Goal: Check status: Check status

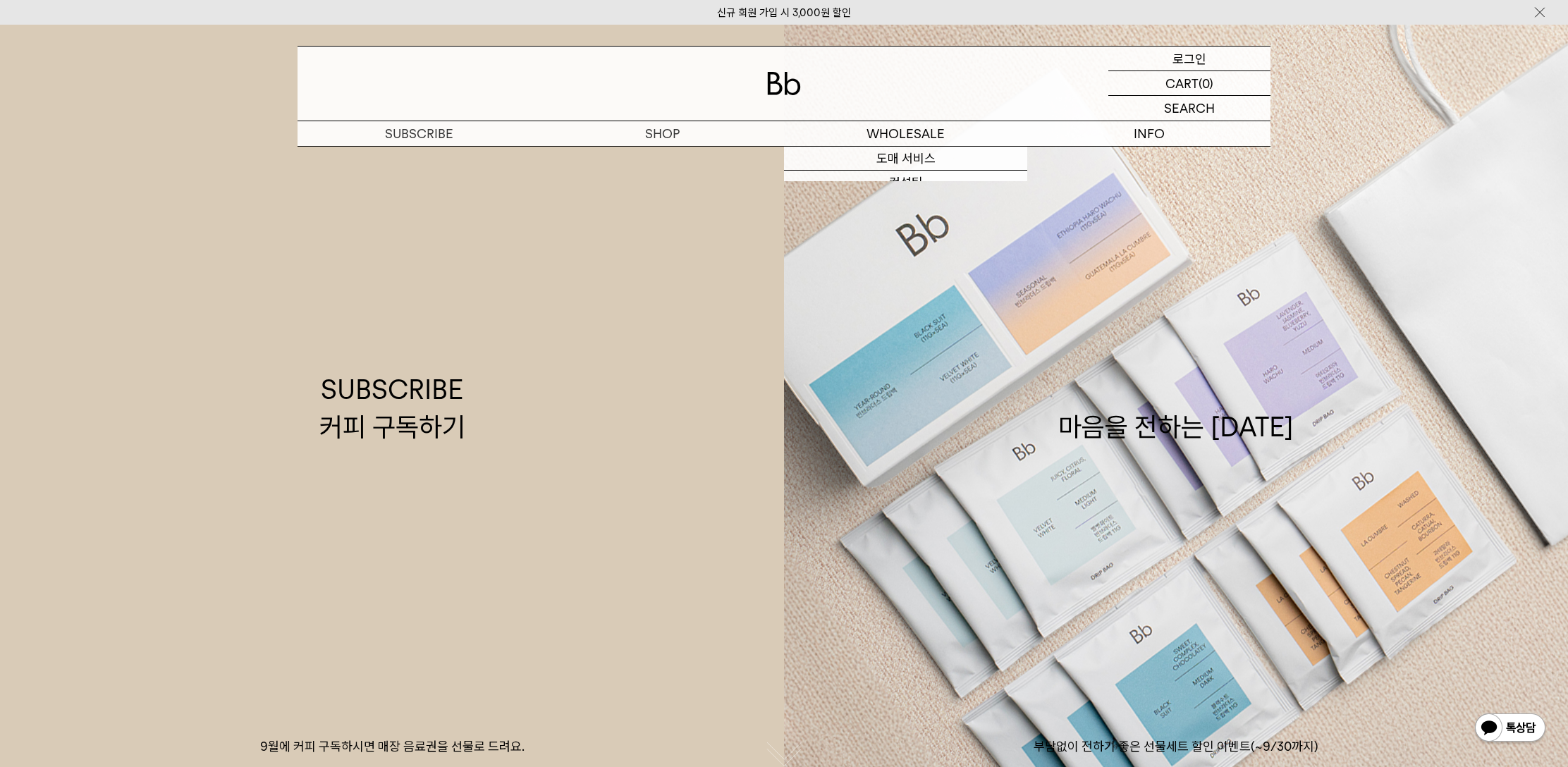
click at [1206, 55] on div "LOGIN 로그인" at bounding box center [1189, 59] width 162 height 24
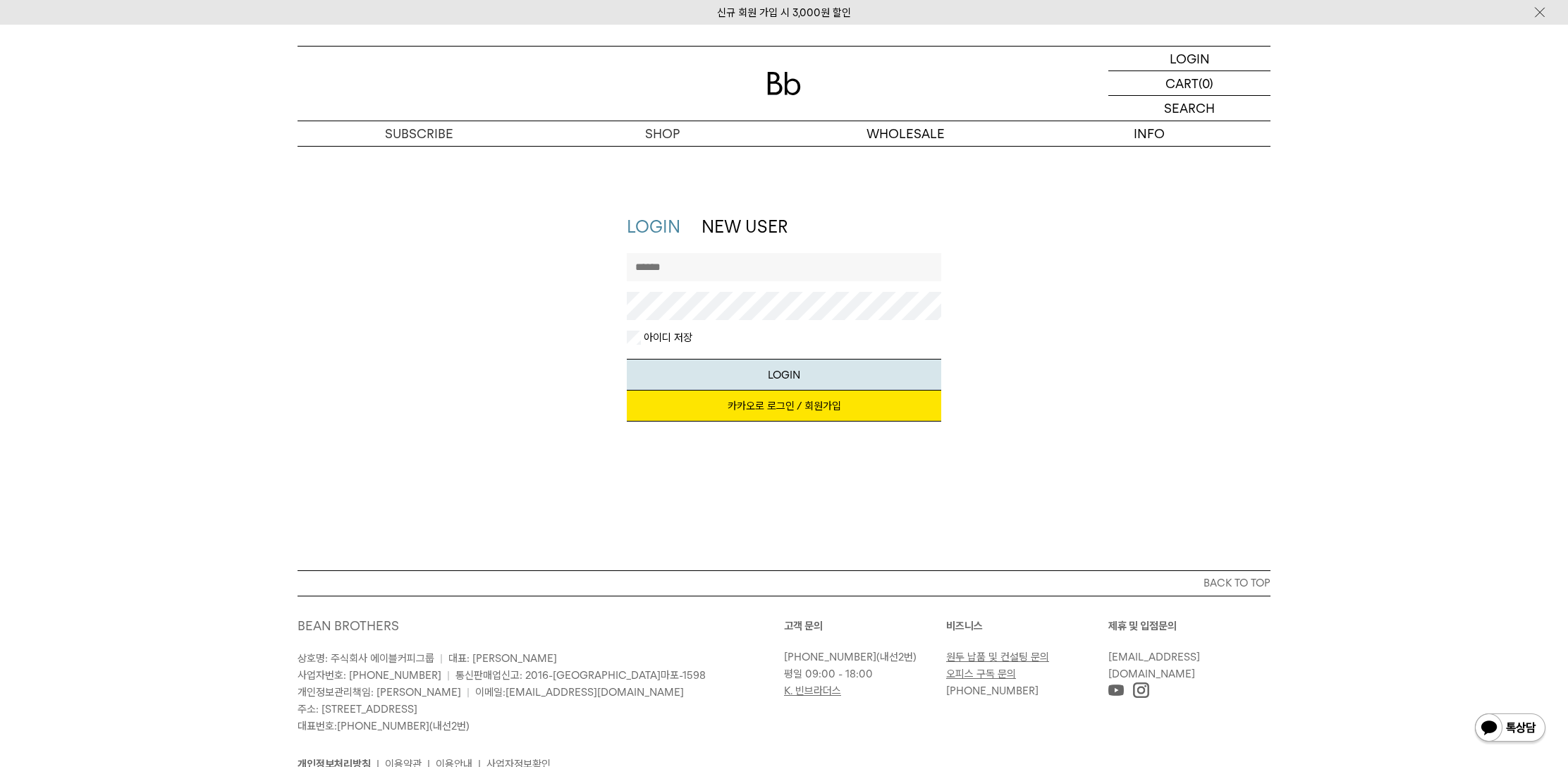
scroll to position [3, 0]
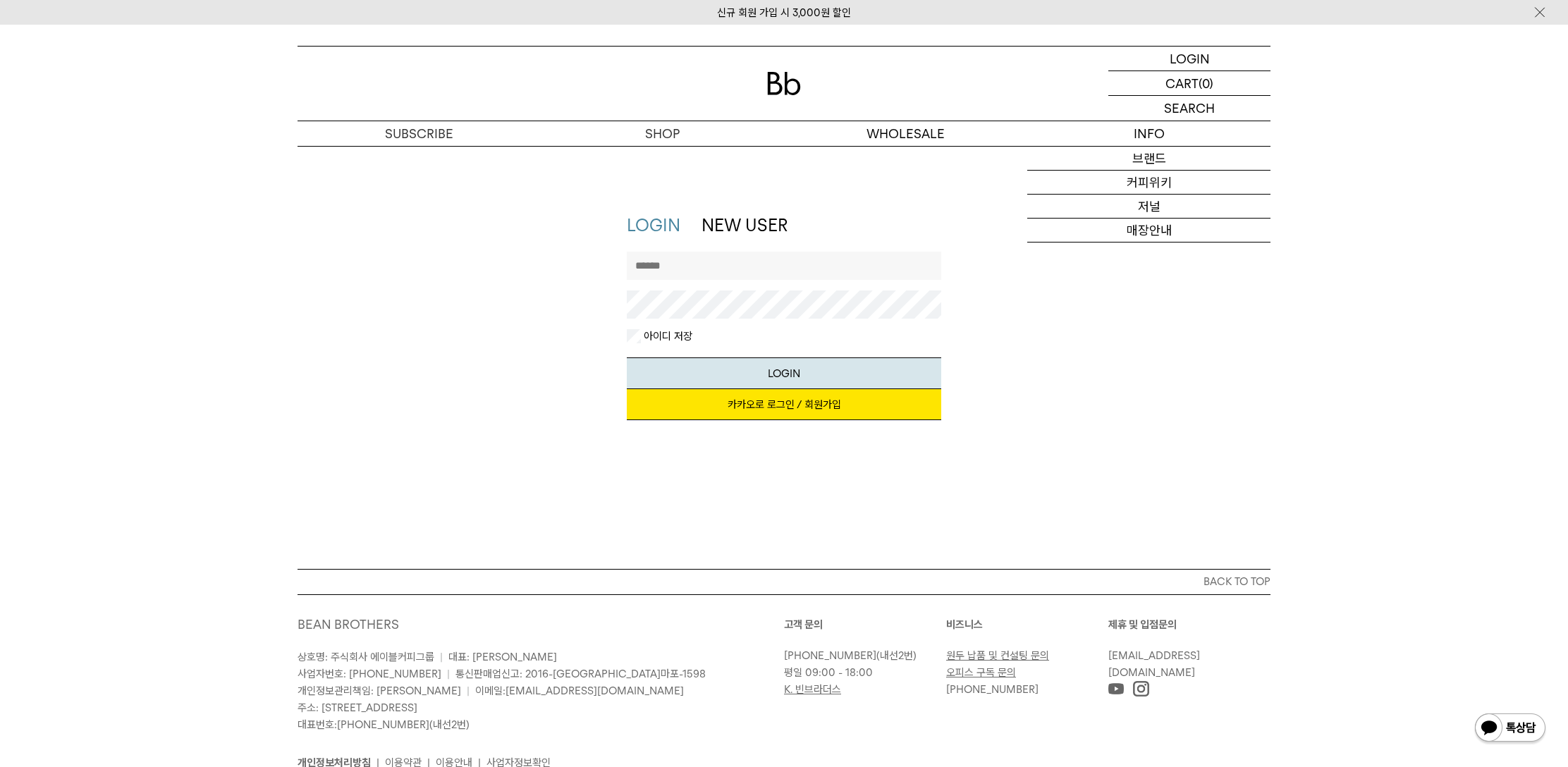
click at [803, 397] on link "카카오로 로그인 / 회원가입" at bounding box center [784, 404] width 315 height 31
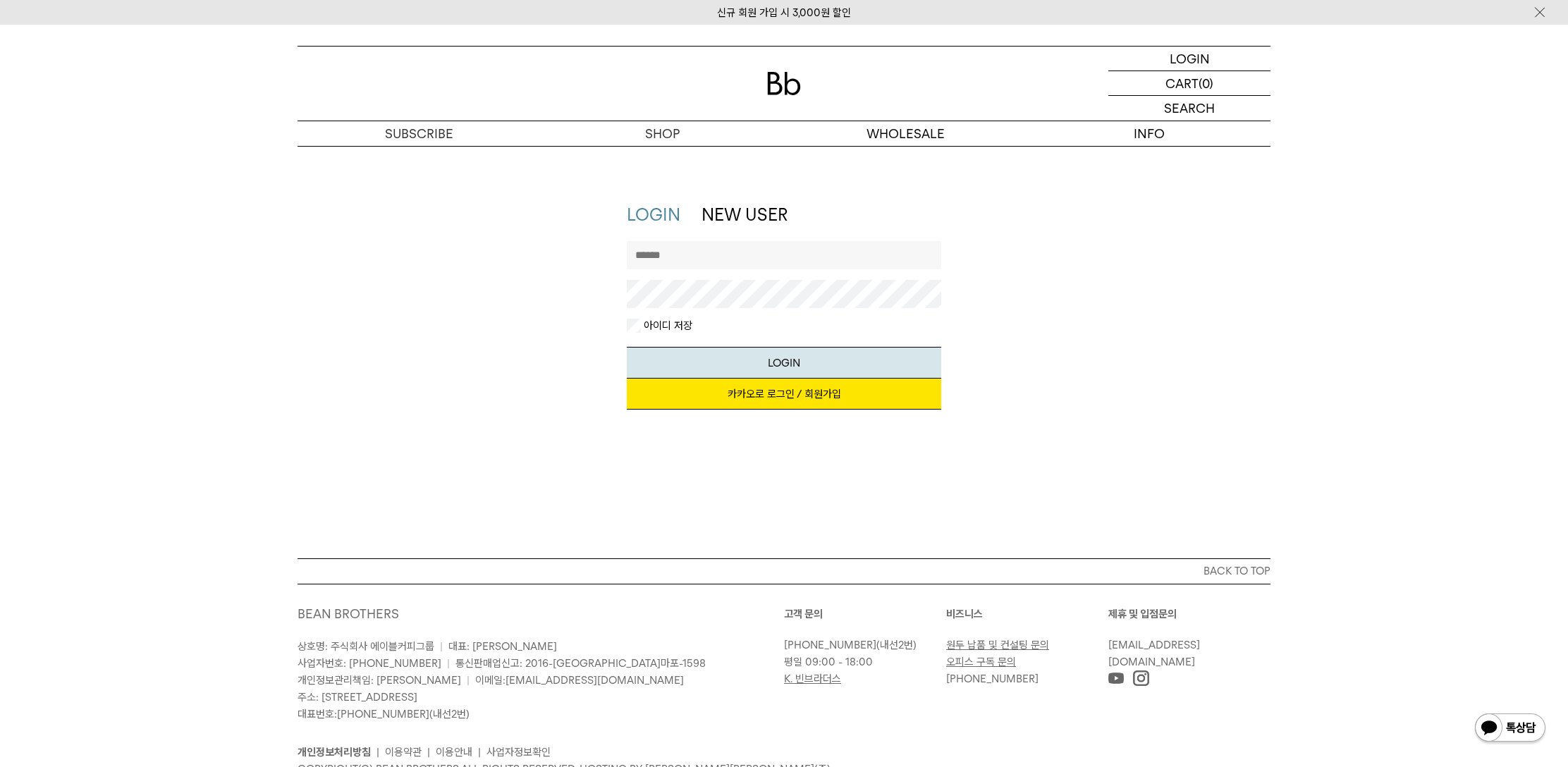
scroll to position [16, 0]
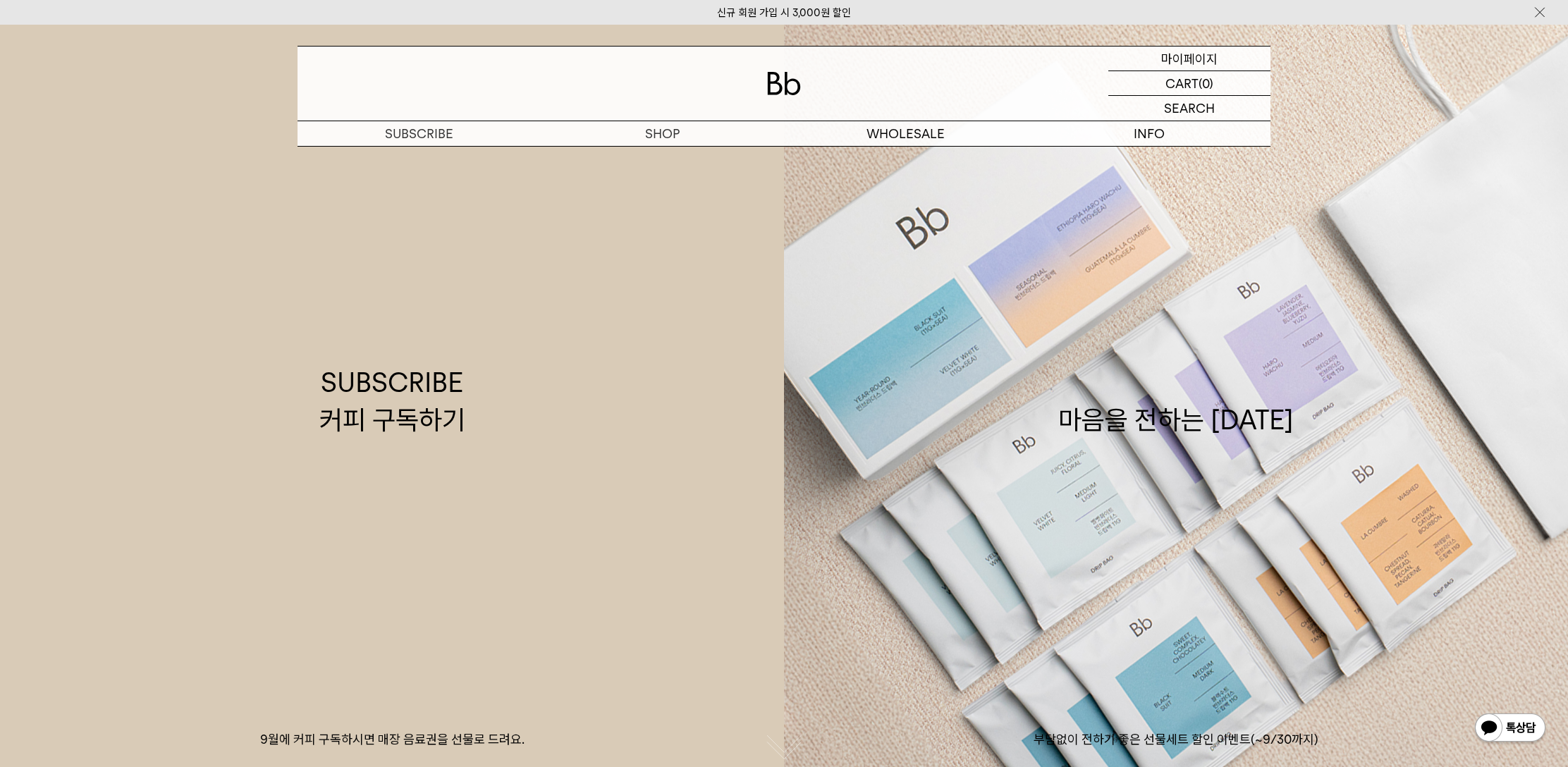
click at [1200, 61] on p "마이페이지" at bounding box center [1188, 59] width 57 height 24
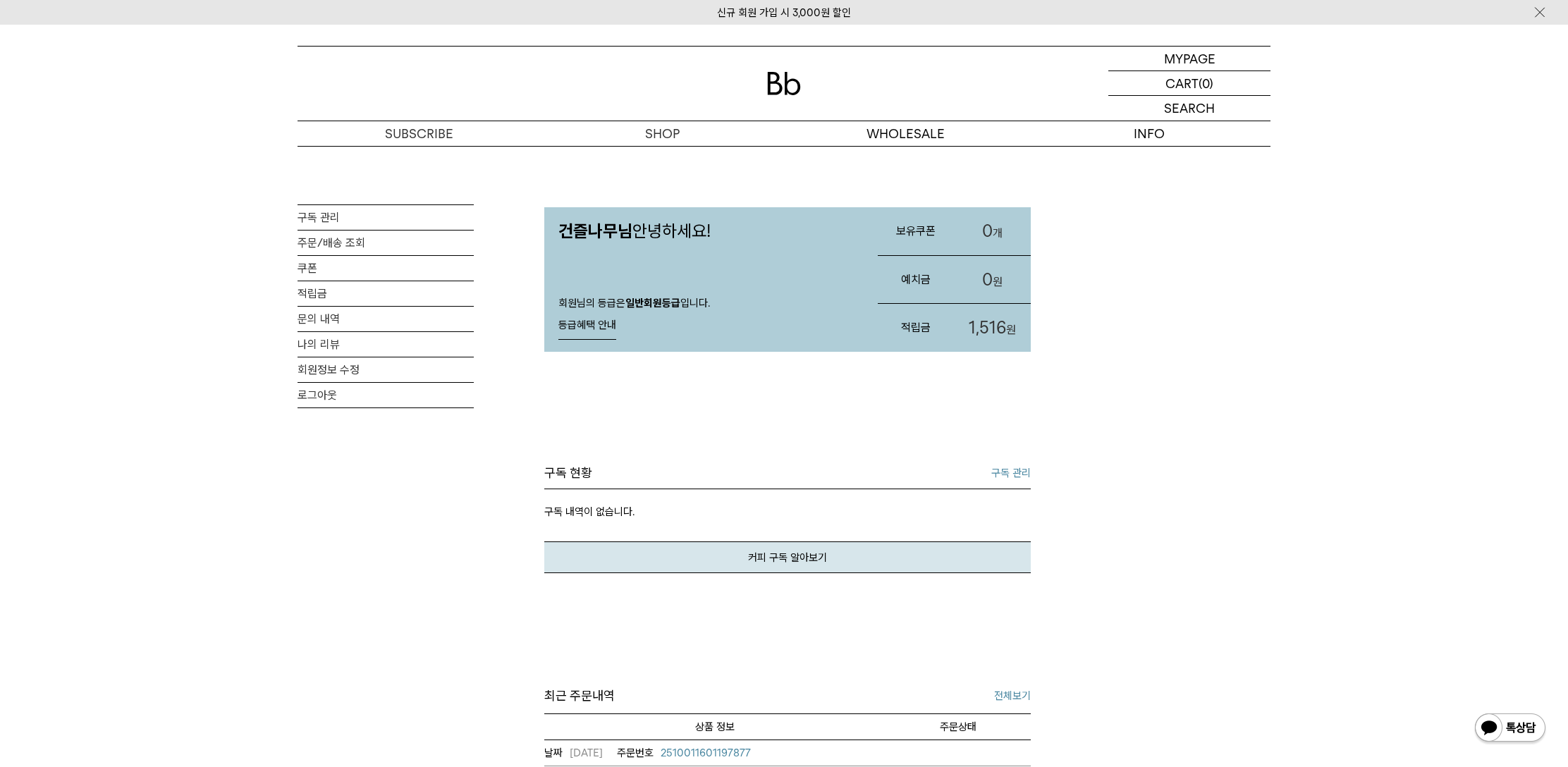
scroll to position [9, 0]
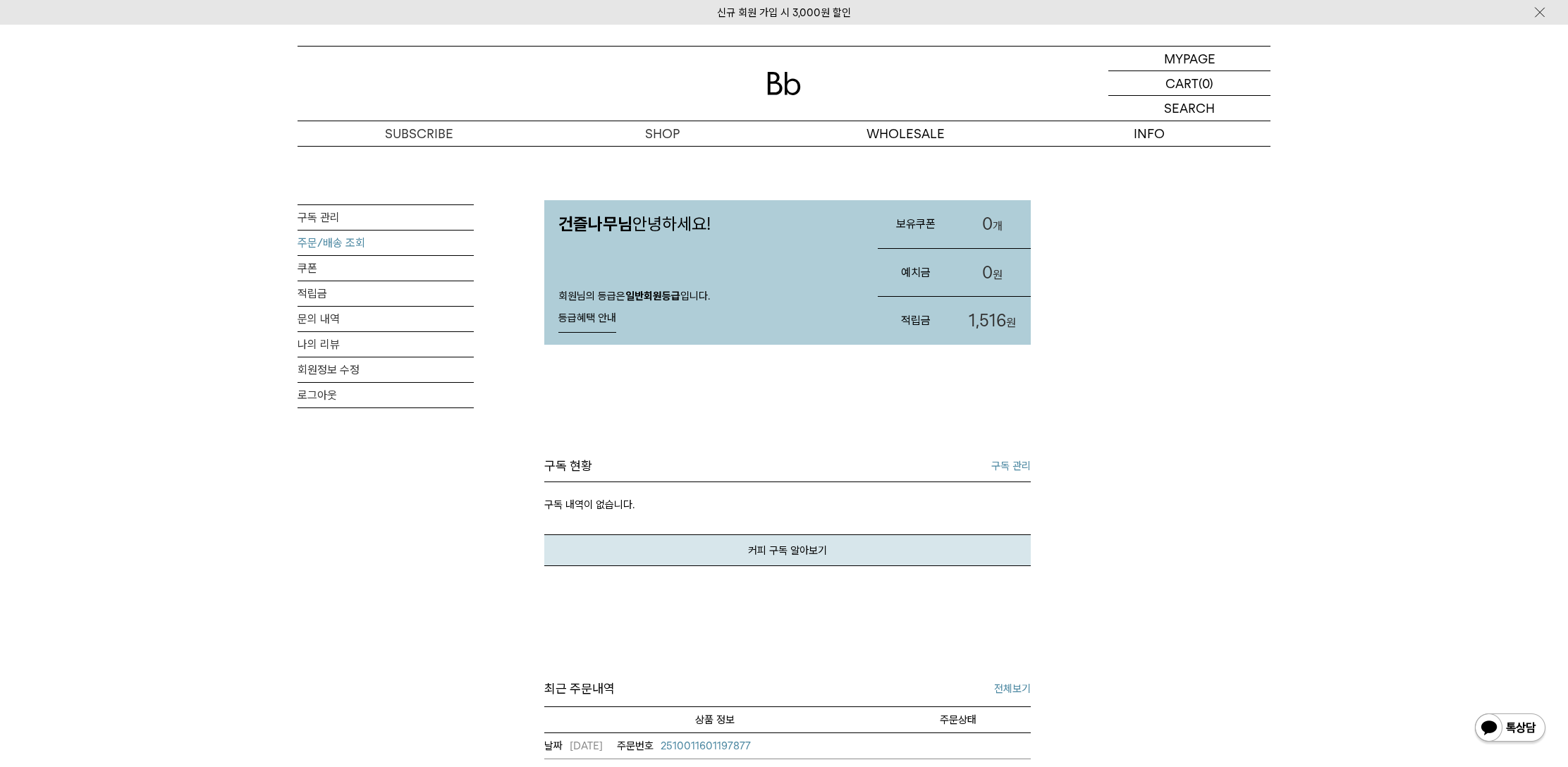
click at [333, 247] on link "주문/배송 조회" at bounding box center [385, 243] width 176 height 25
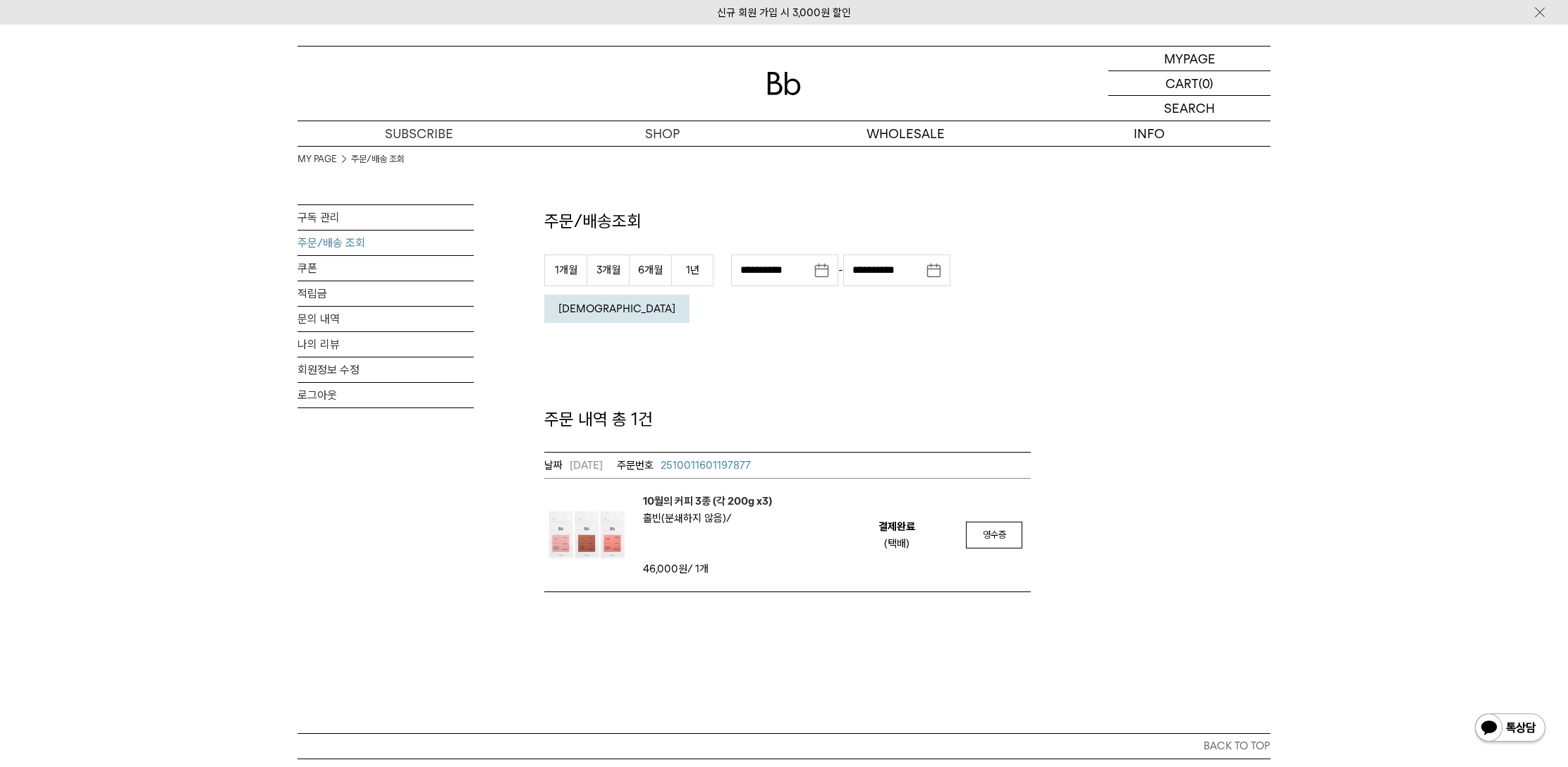
click at [771, 83] on img at bounding box center [784, 83] width 34 height 23
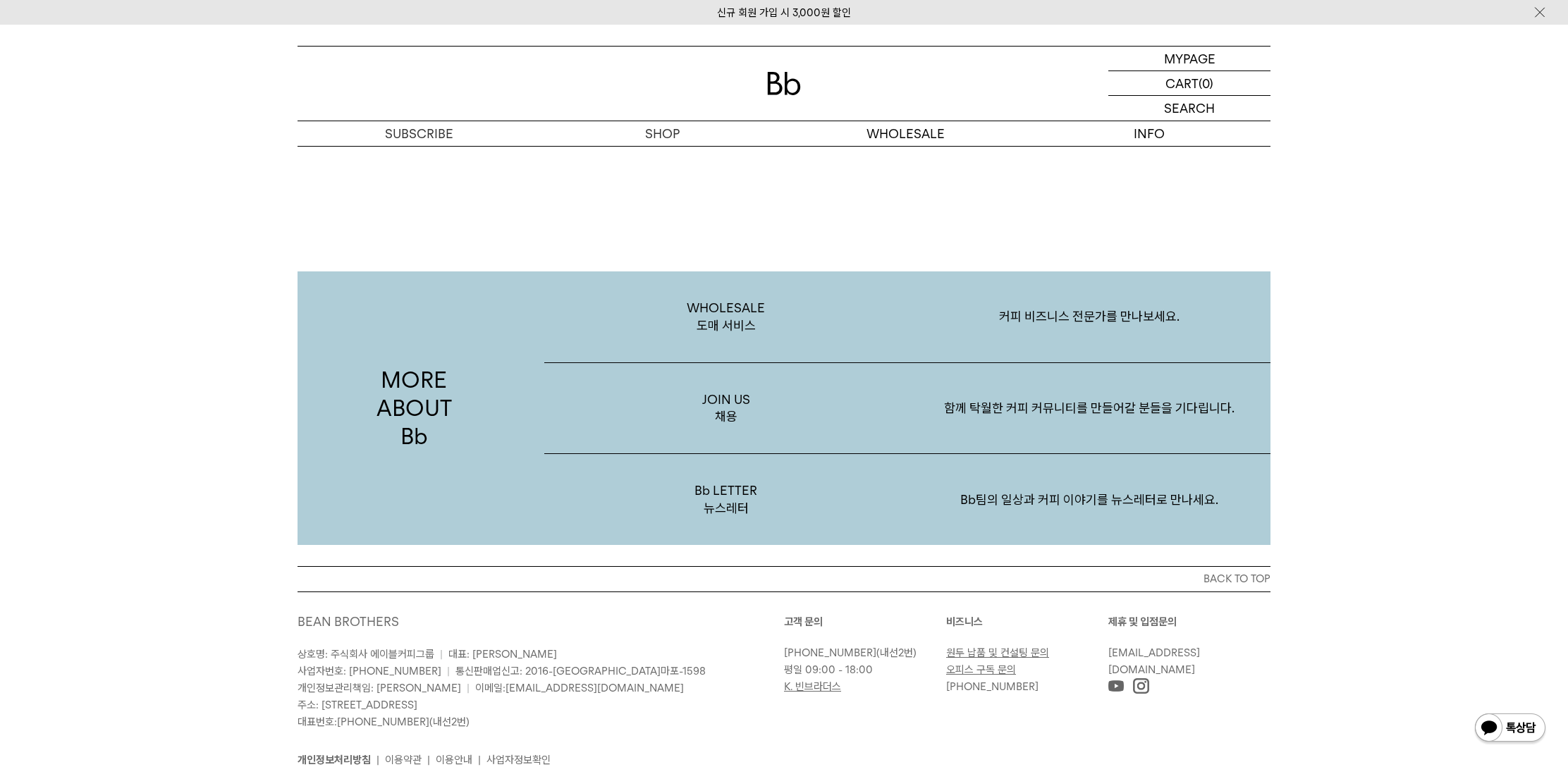
scroll to position [2732, 0]
